Goal: Task Accomplishment & Management: Use online tool/utility

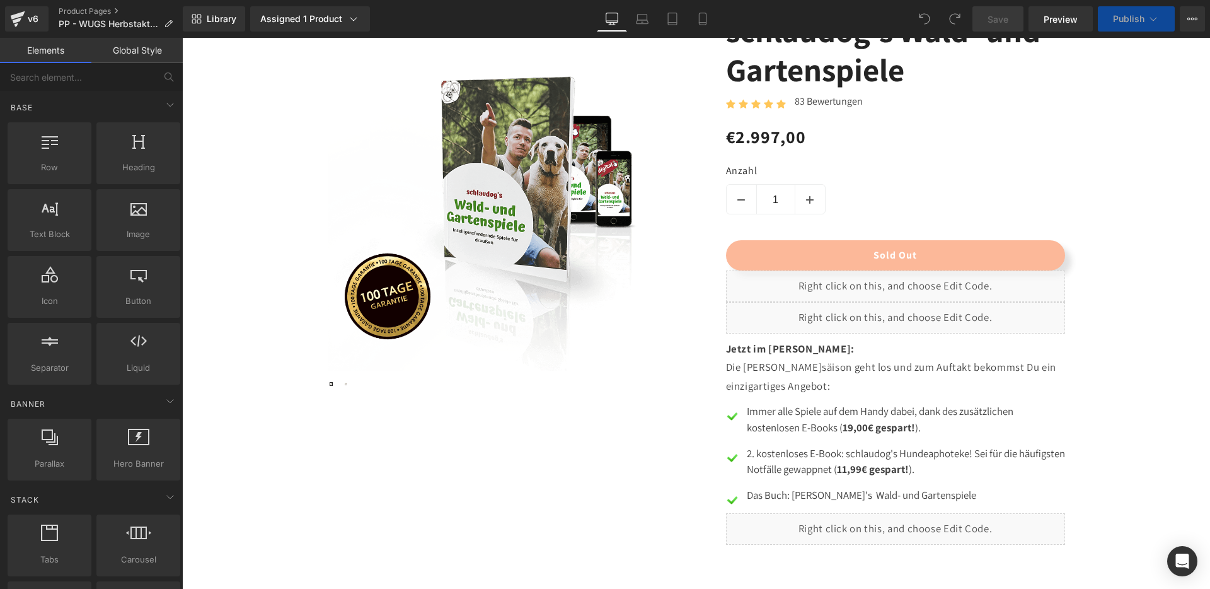
scroll to position [764, 0]
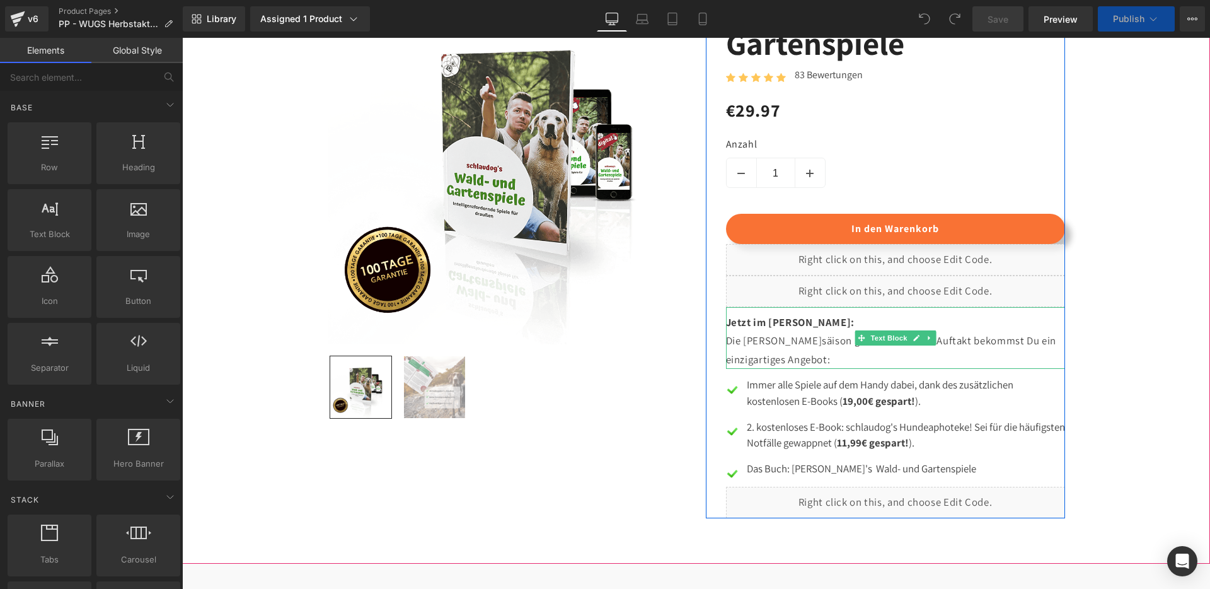
click at [775, 316] on b "Jetzt im [PERSON_NAME]:" at bounding box center [790, 322] width 129 height 14
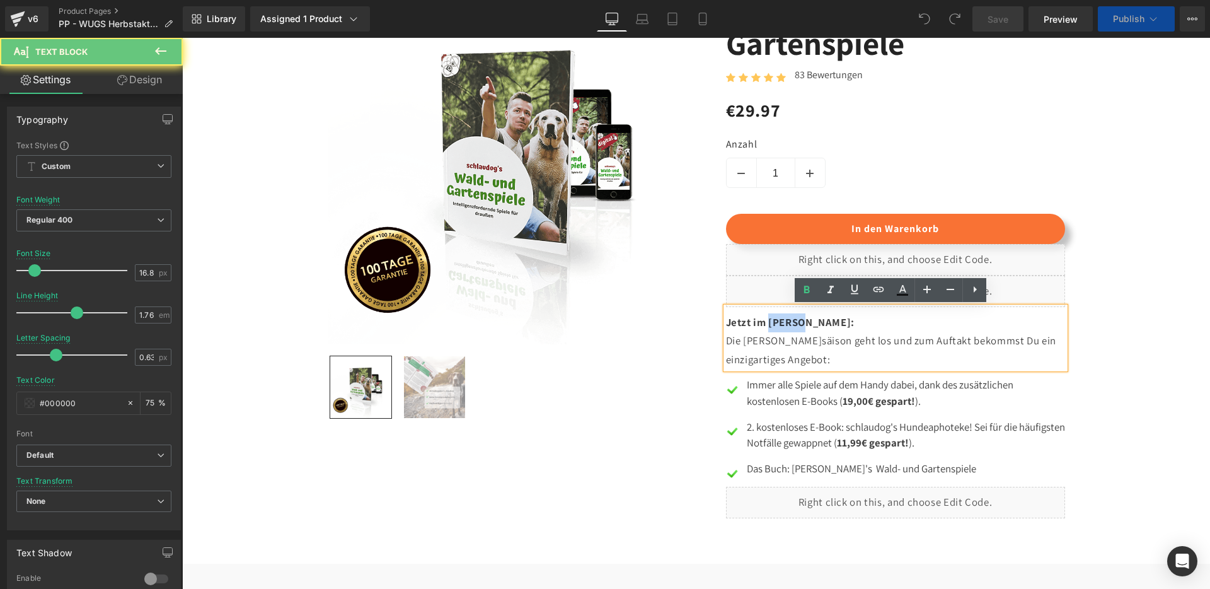
click at [775, 316] on b "Jetzt im [PERSON_NAME]:" at bounding box center [790, 322] width 129 height 14
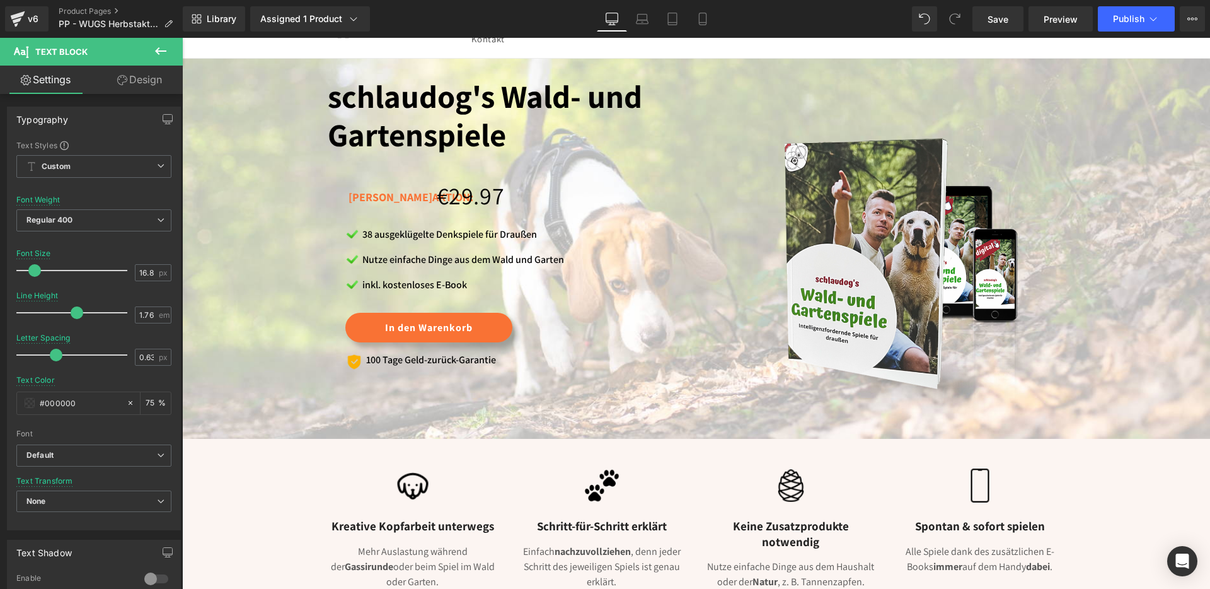
click at [700, 15] on icon at bounding box center [702, 19] width 13 height 13
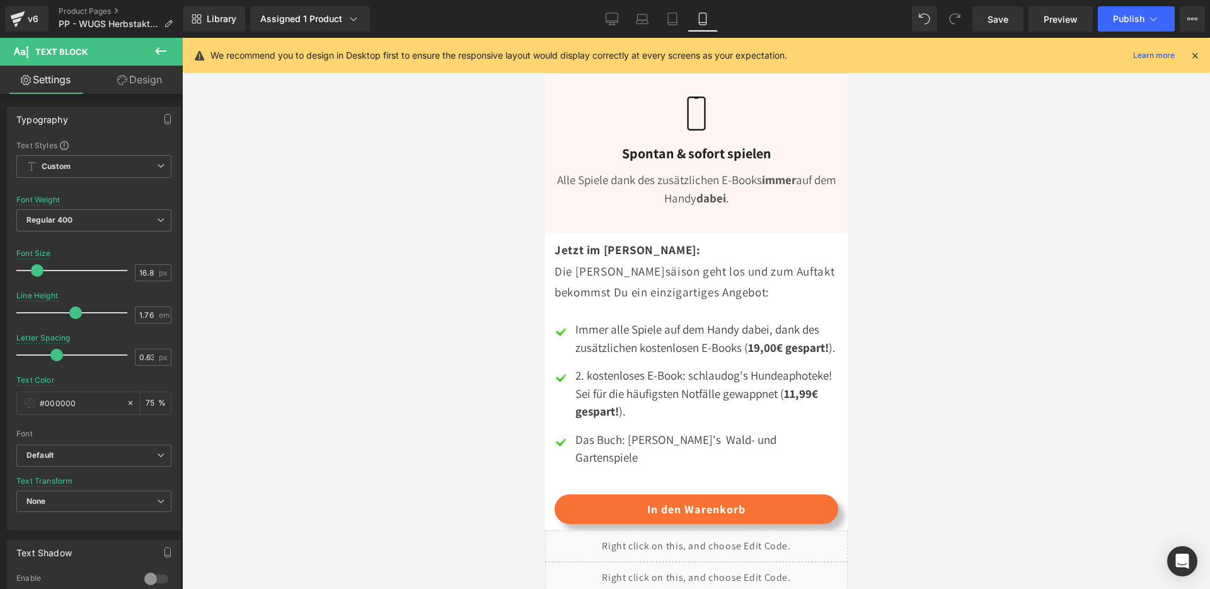
scroll to position [1564, 0]
click at [1134, 10] on button "Publish" at bounding box center [1136, 18] width 77 height 25
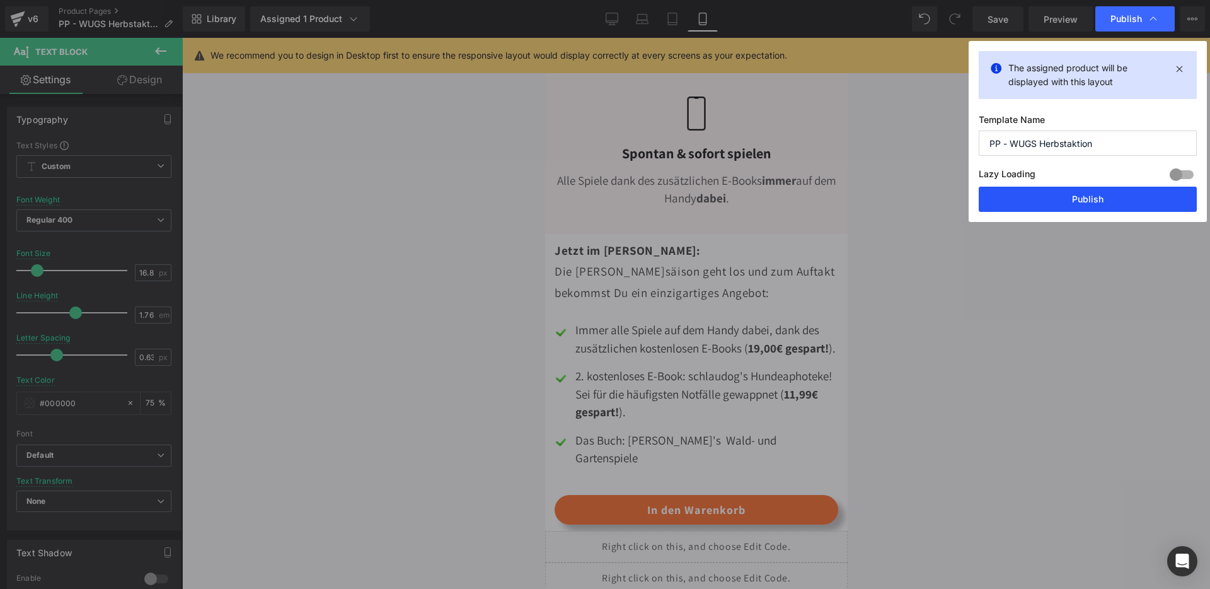
click at [1123, 198] on button "Publish" at bounding box center [1088, 199] width 218 height 25
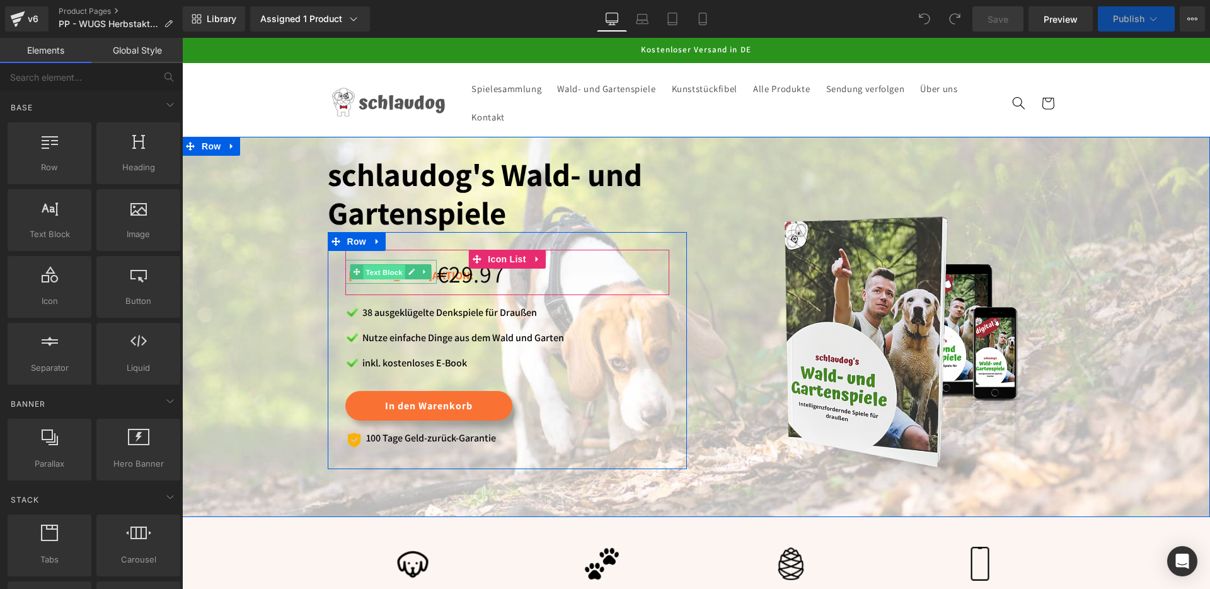
click at [364, 278] on span "Text Block" at bounding box center [384, 272] width 42 height 15
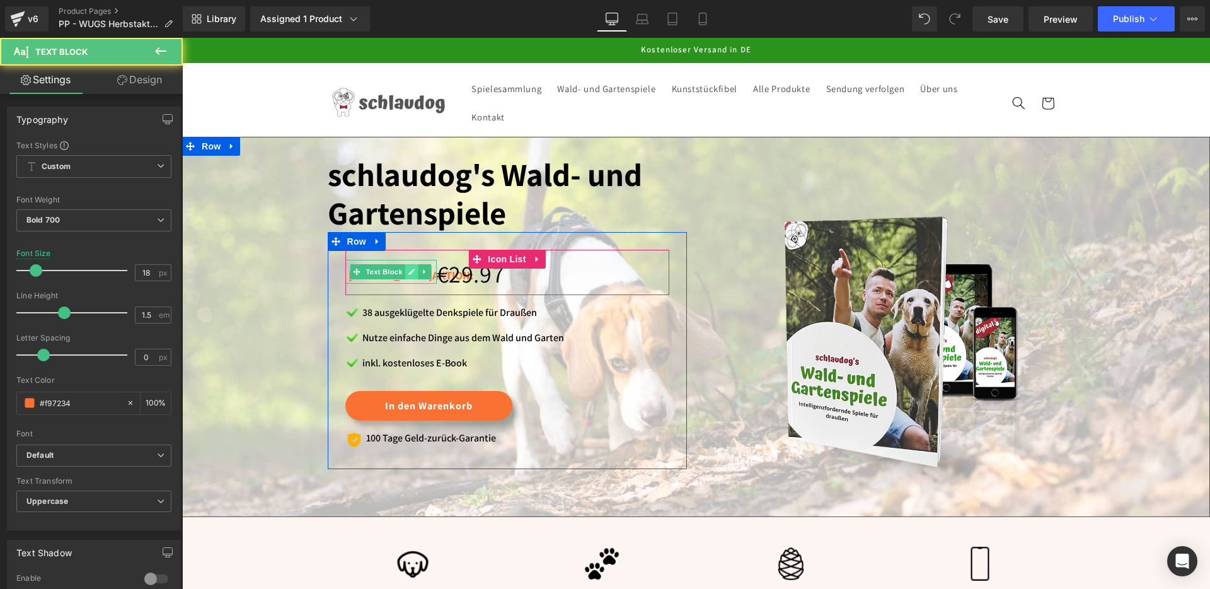
click at [408, 271] on icon at bounding box center [411, 272] width 7 height 8
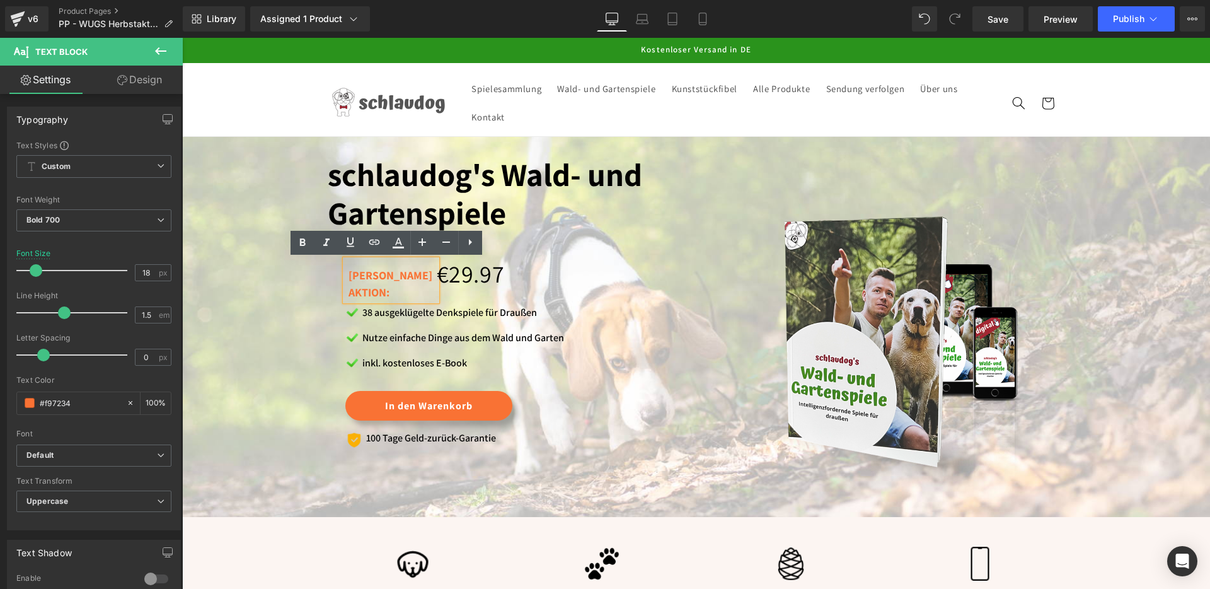
click at [378, 273] on div "[PERSON_NAME] aktion:" at bounding box center [390, 280] width 91 height 41
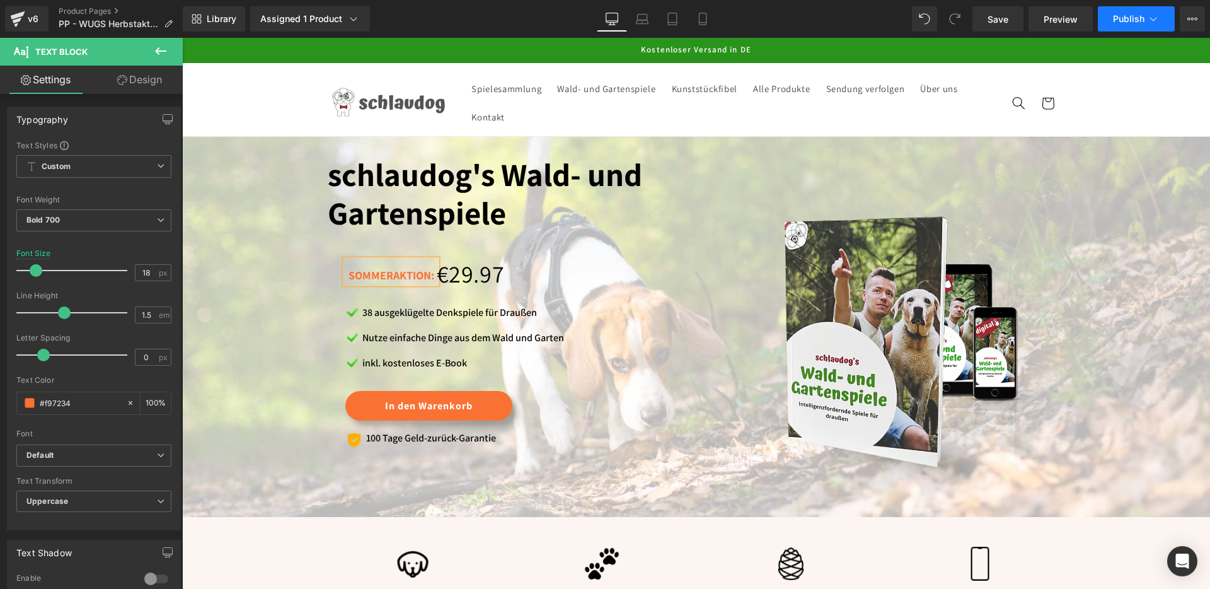
click at [1134, 17] on span "Publish" at bounding box center [1129, 19] width 32 height 10
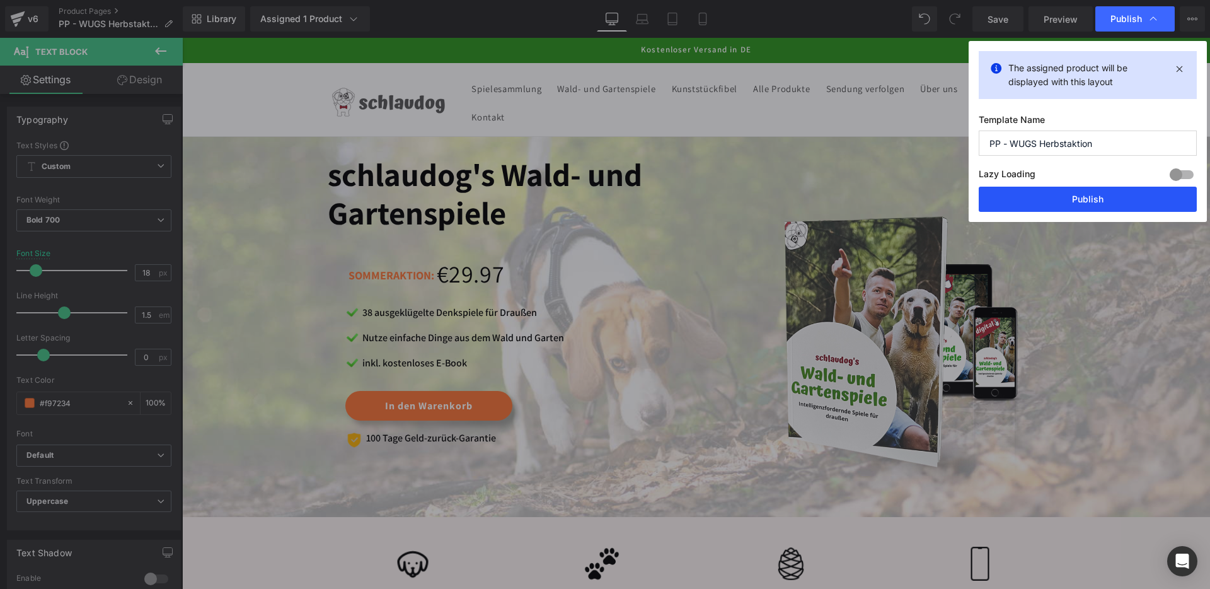
click at [1074, 196] on button "Publish" at bounding box center [1088, 199] width 218 height 25
